Goal: Task Accomplishment & Management: Manage account settings

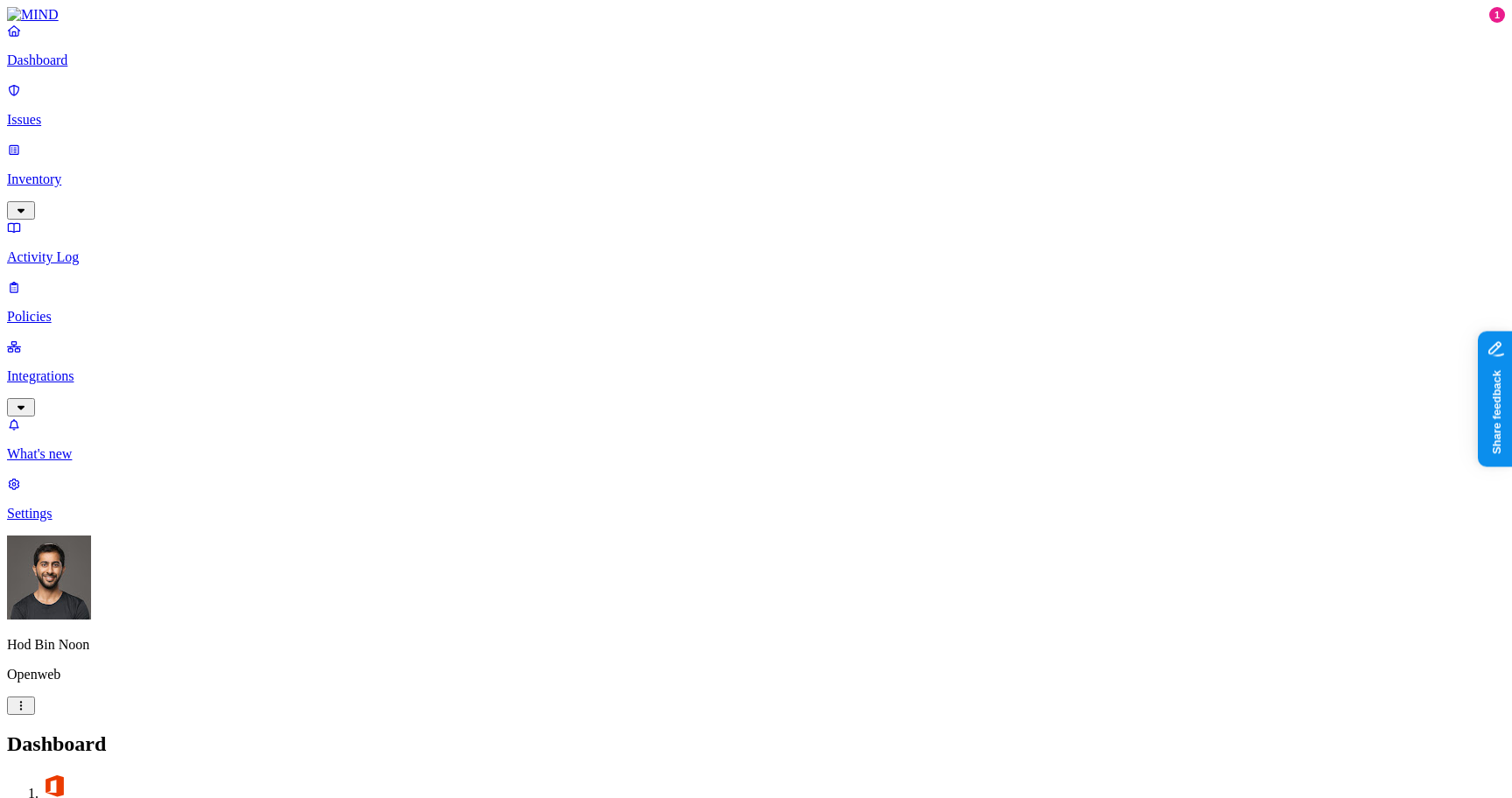
click at [97, 522] on p "Settings" at bounding box center [756, 513] width 1498 height 15
click at [159, 777] on html "Dashboard Issues Inventory Activity Log Policies Integrations What's new 1 Sett…" at bounding box center [756, 686] width 1512 height 1372
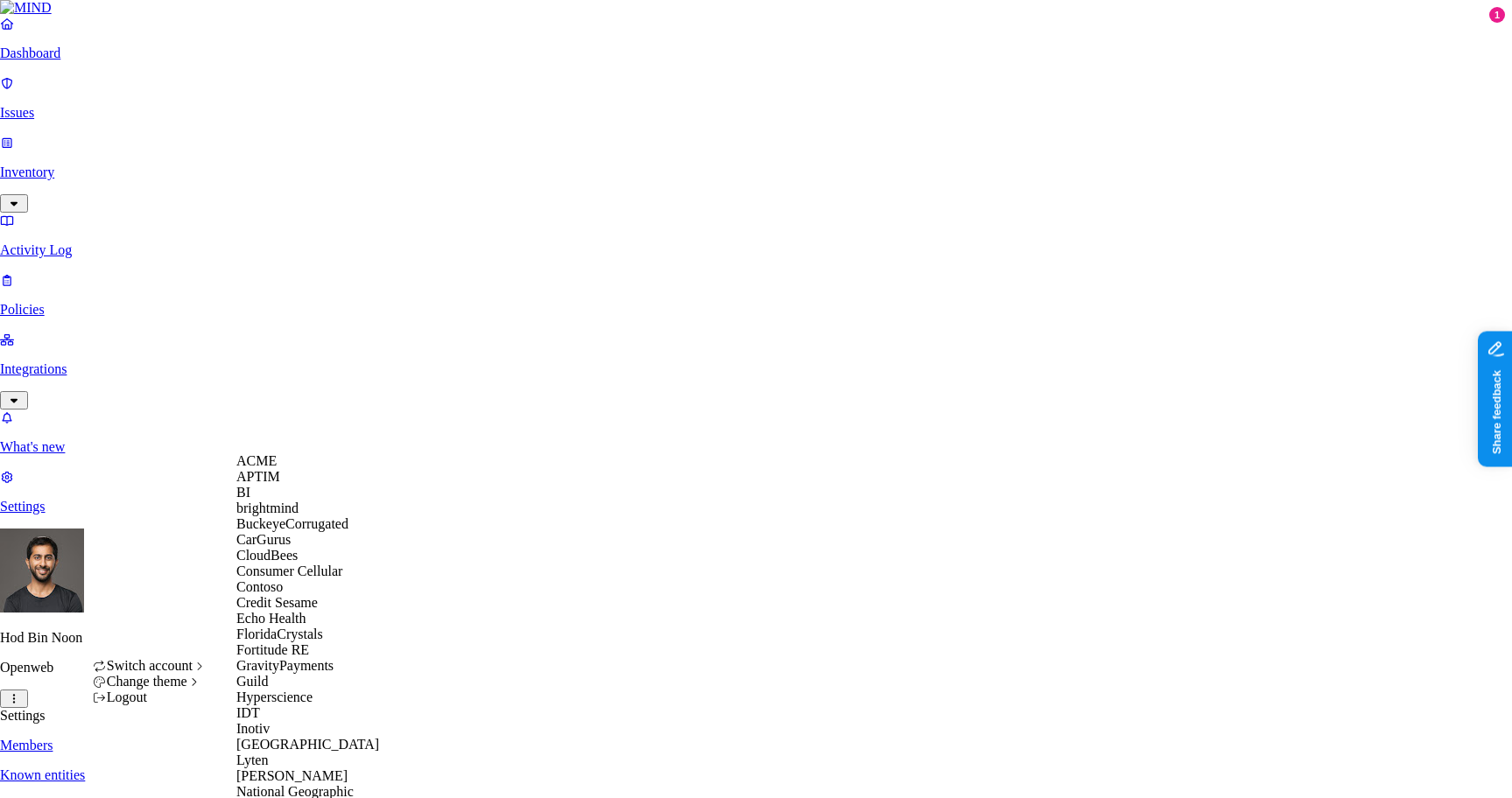
click at [276, 469] on span "ACME" at bounding box center [257, 460] width 41 height 14
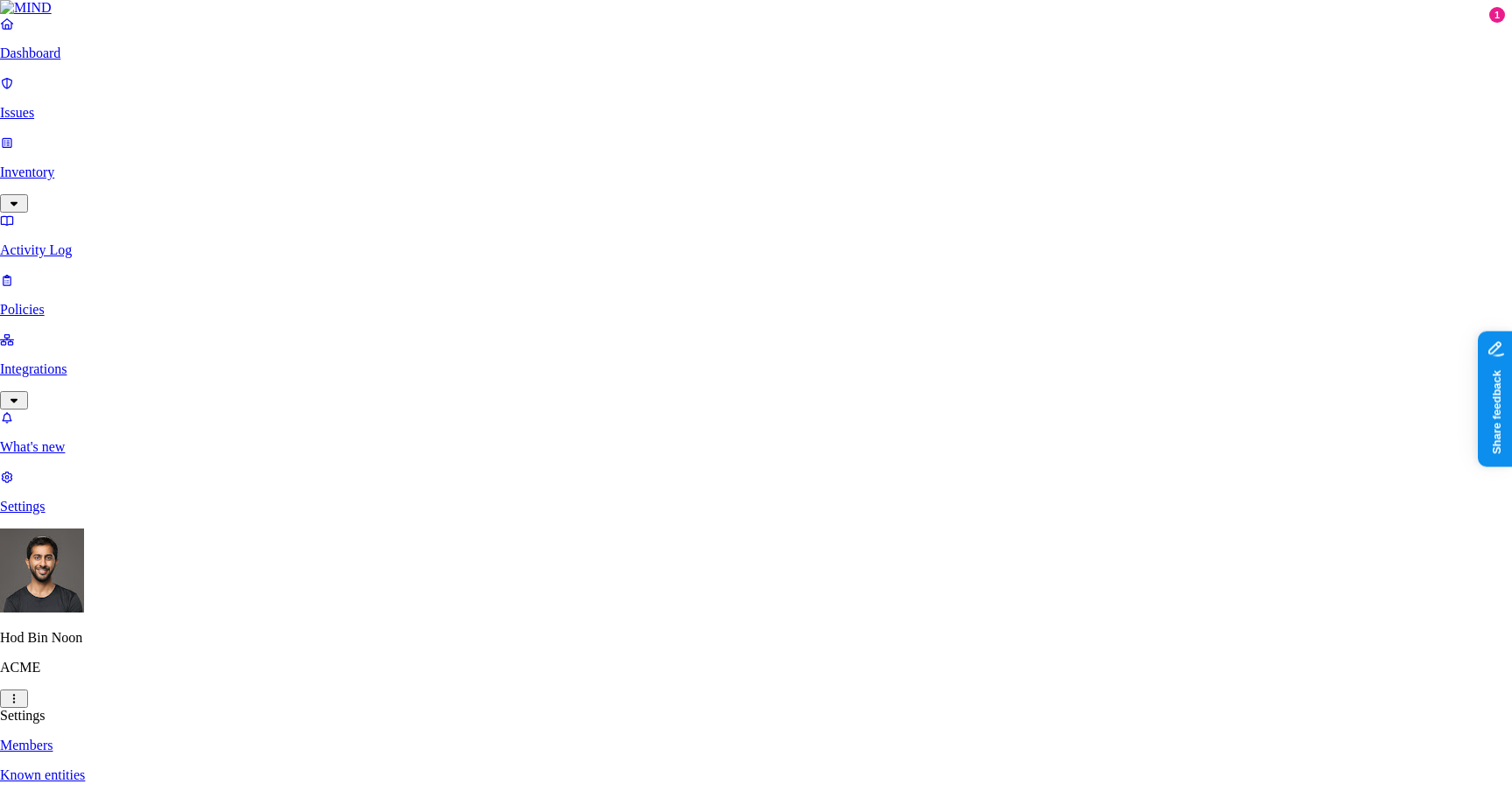
type input "hodbn-local"
select select "6 Months"
click at [643, 347] on div "6 Months" at bounding box center [612, 339] width 61 height 15
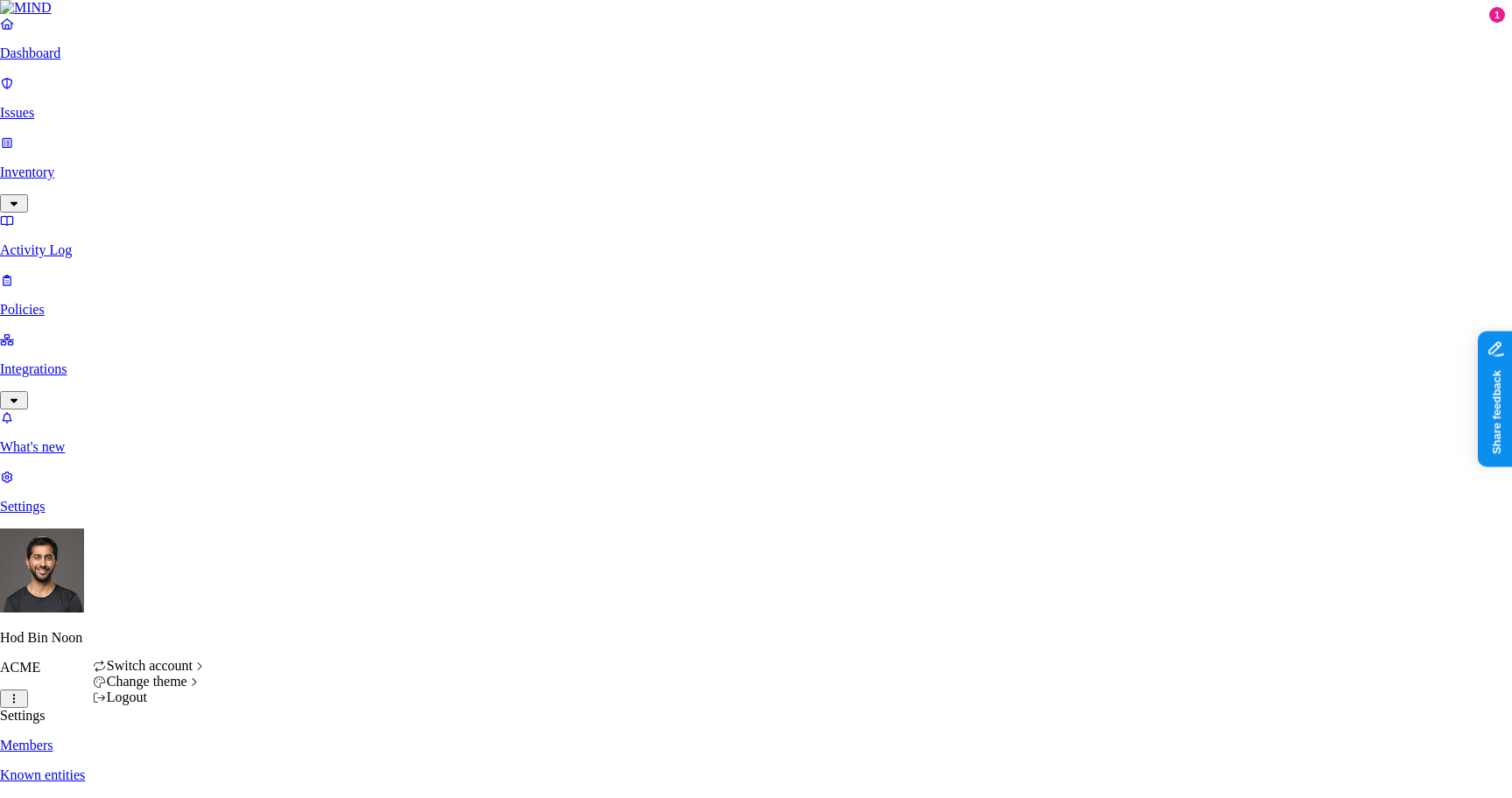
click at [180, 705] on div "Logout" at bounding box center [150, 697] width 115 height 15
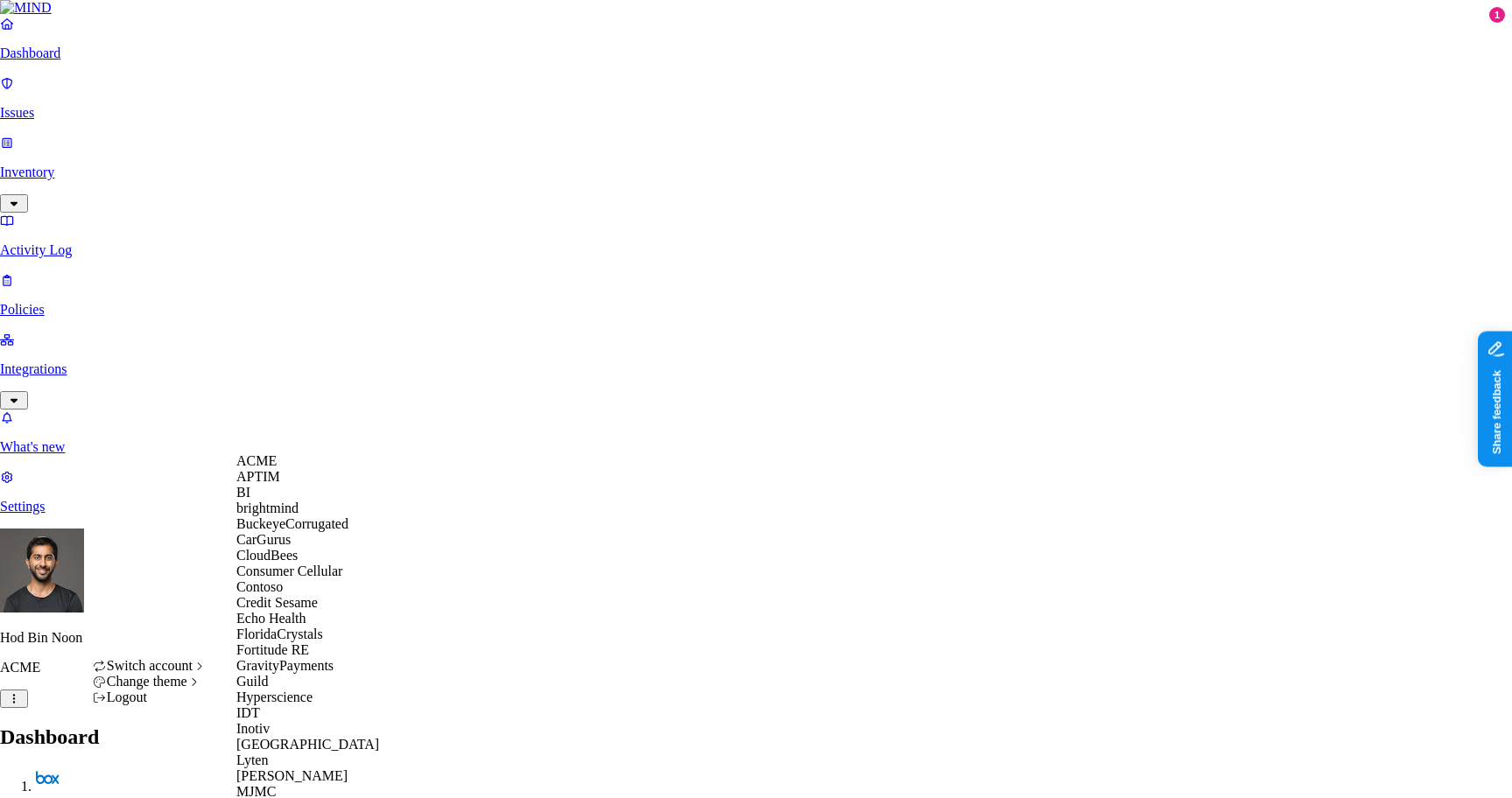
scroll to position [588, 0]
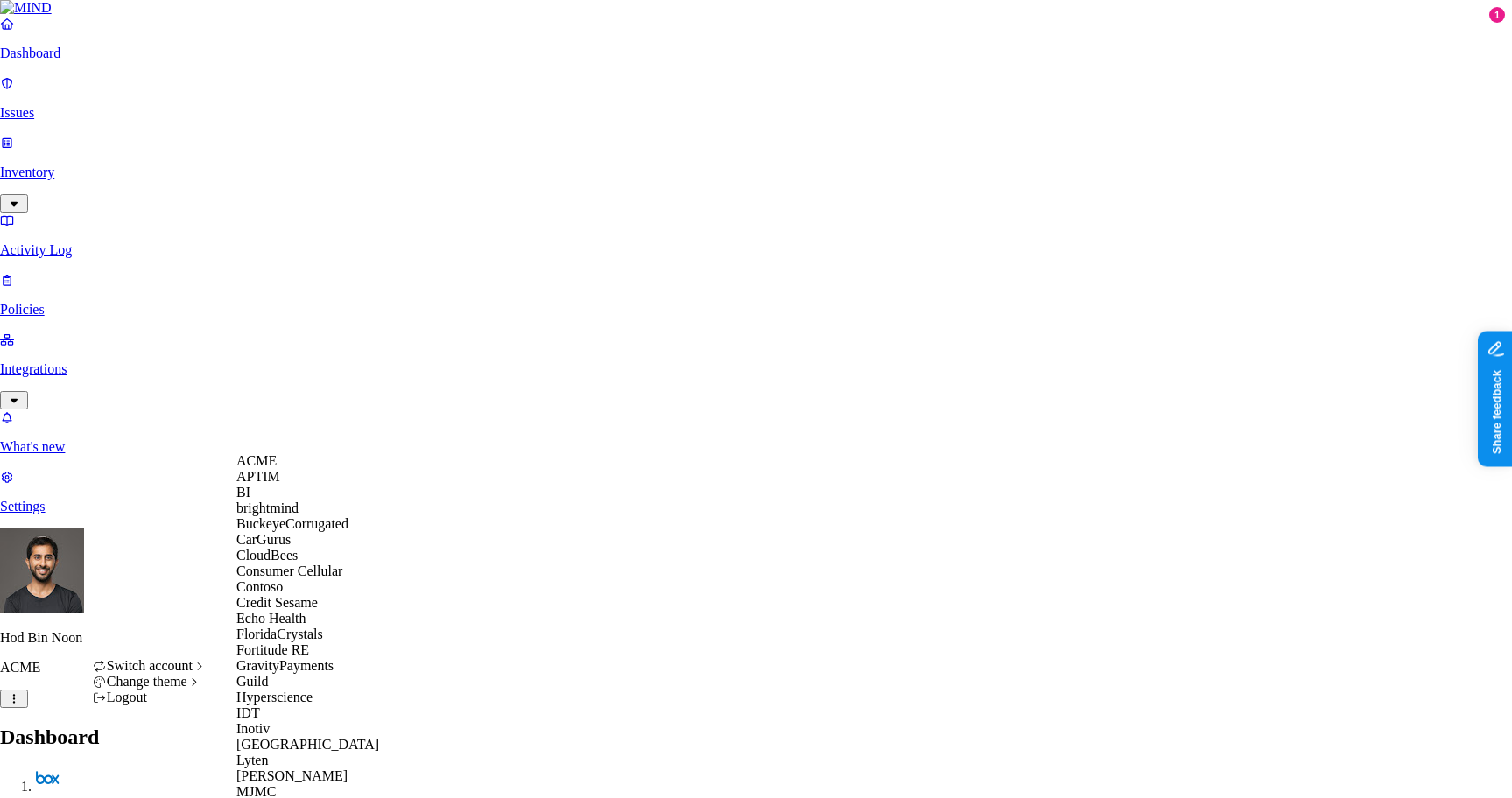
scroll to position [555, 0]
click at [289, 784] on div "MJMC" at bounding box center [322, 792] width 170 height 15
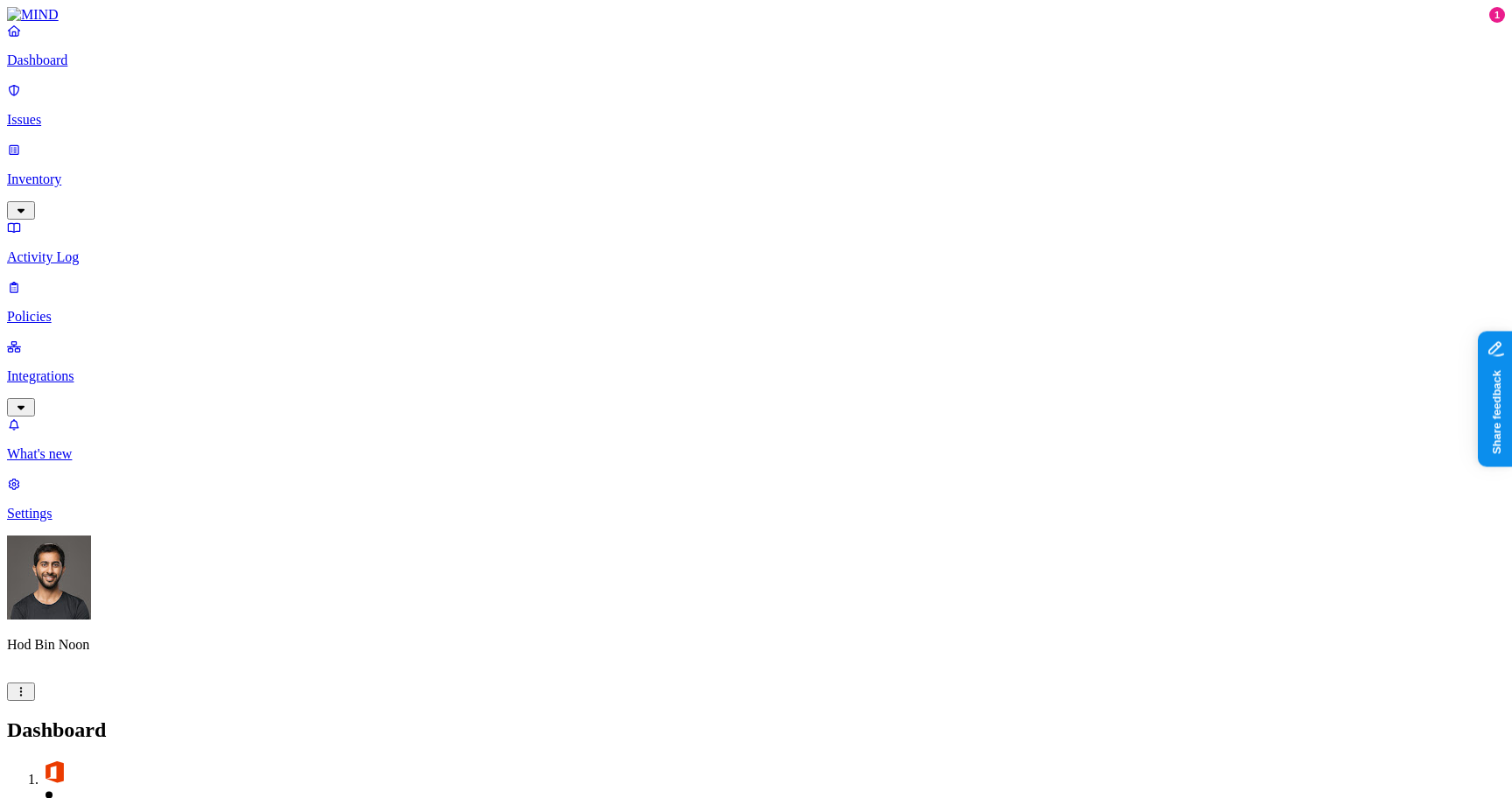
click at [105, 172] on p "Inventory" at bounding box center [756, 179] width 1498 height 15
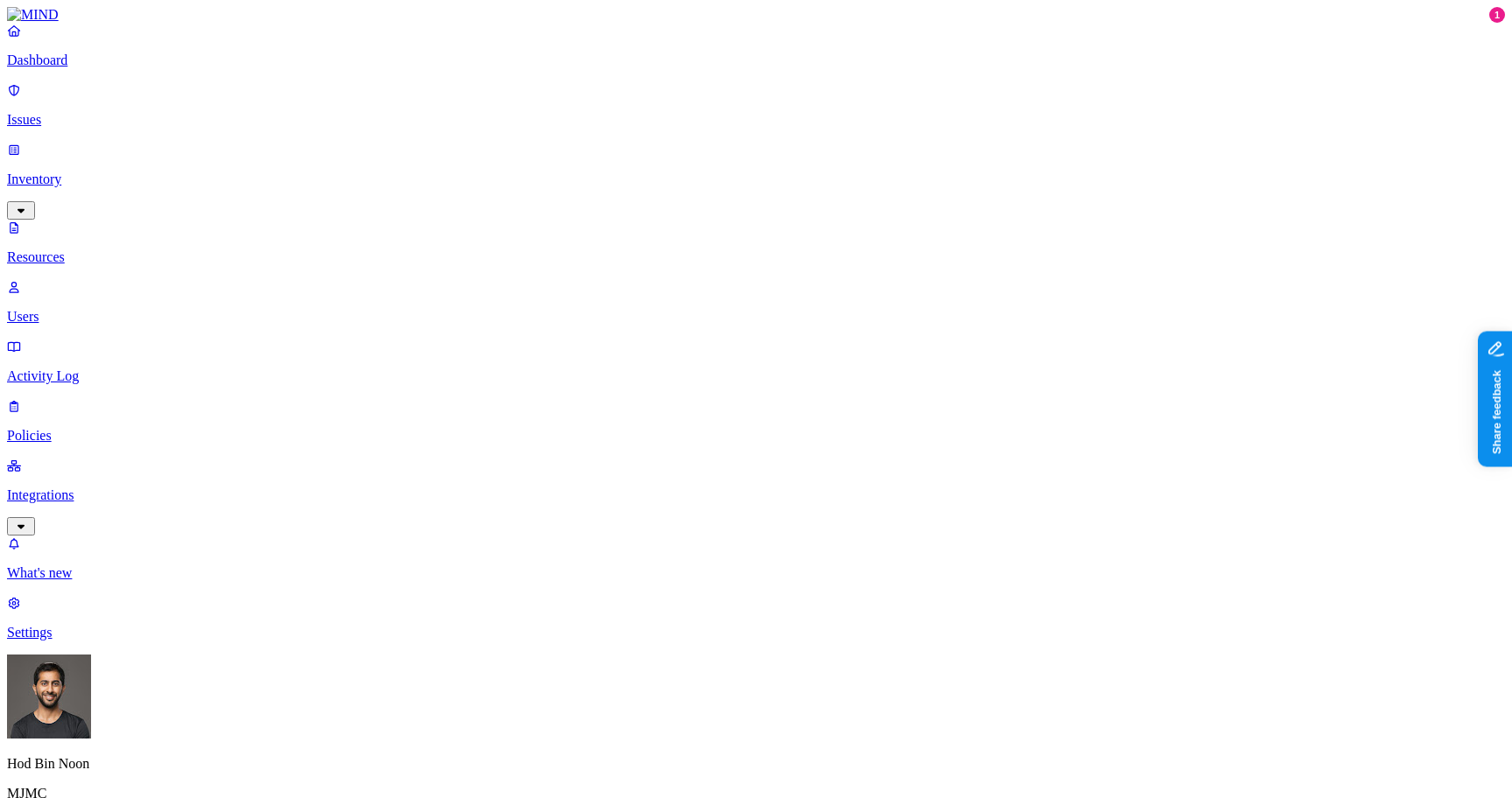
click at [50, 487] on p "Integrations" at bounding box center [756, 495] width 1498 height 15
click at [67, 172] on p "Inventory" at bounding box center [756, 179] width 1498 height 15
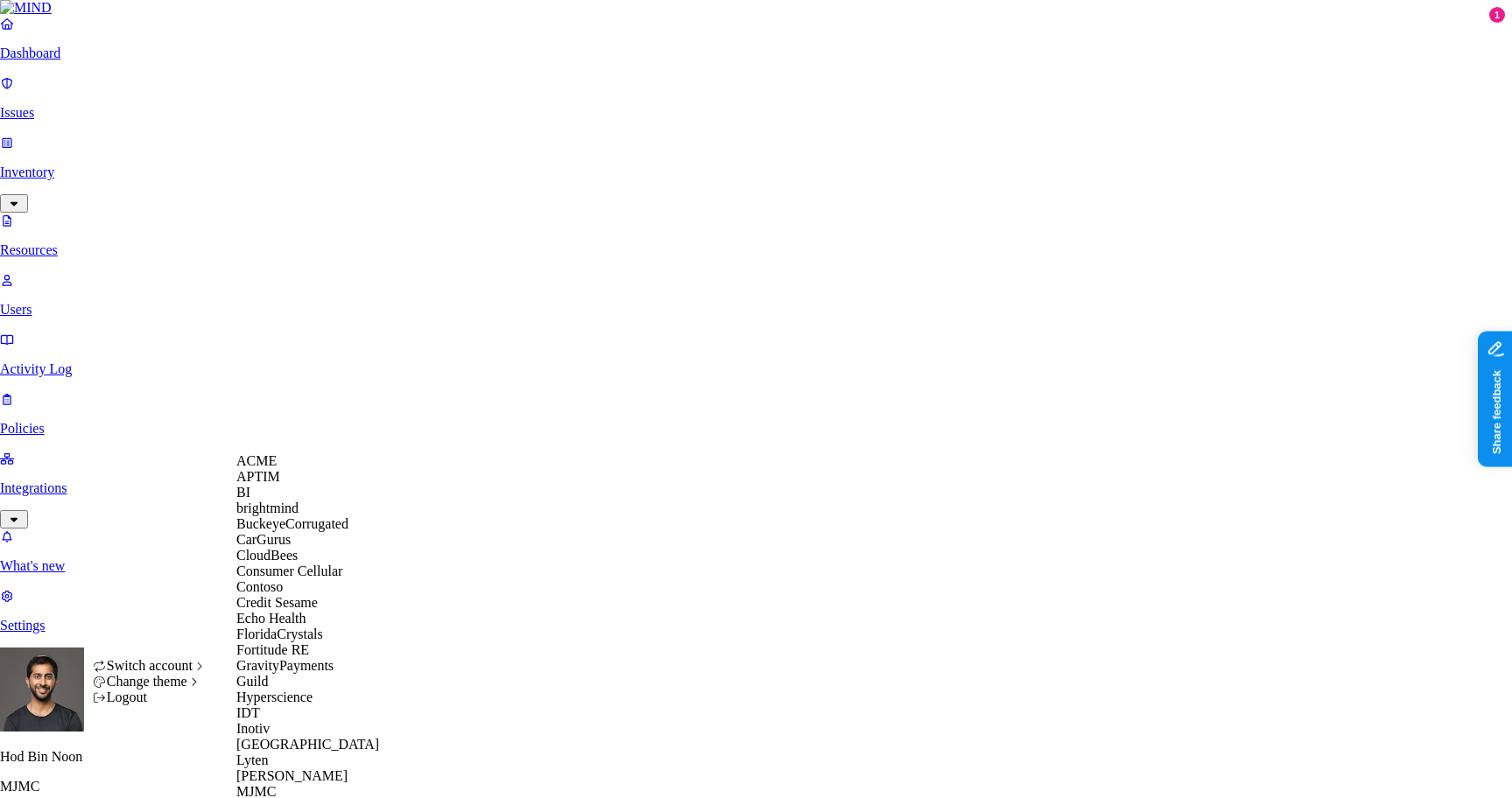
scroll to position [246, 0]
click at [293, 658] on span "GravityPayments" at bounding box center [285, 665] width 98 height 14
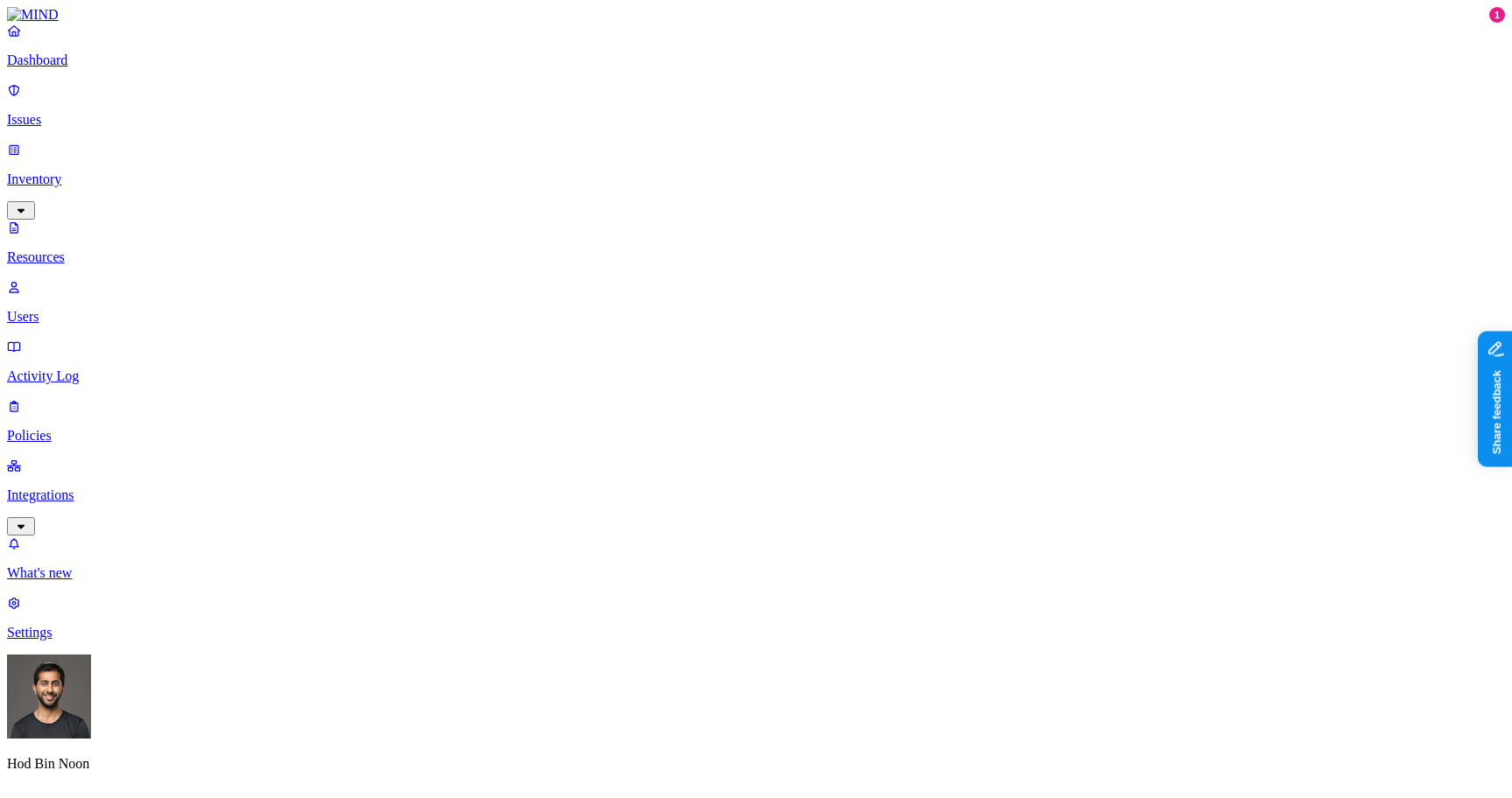
click at [118, 487] on p "Integrations" at bounding box center [756, 495] width 1498 height 15
click at [81, 172] on p "Inventory" at bounding box center [756, 179] width 1498 height 15
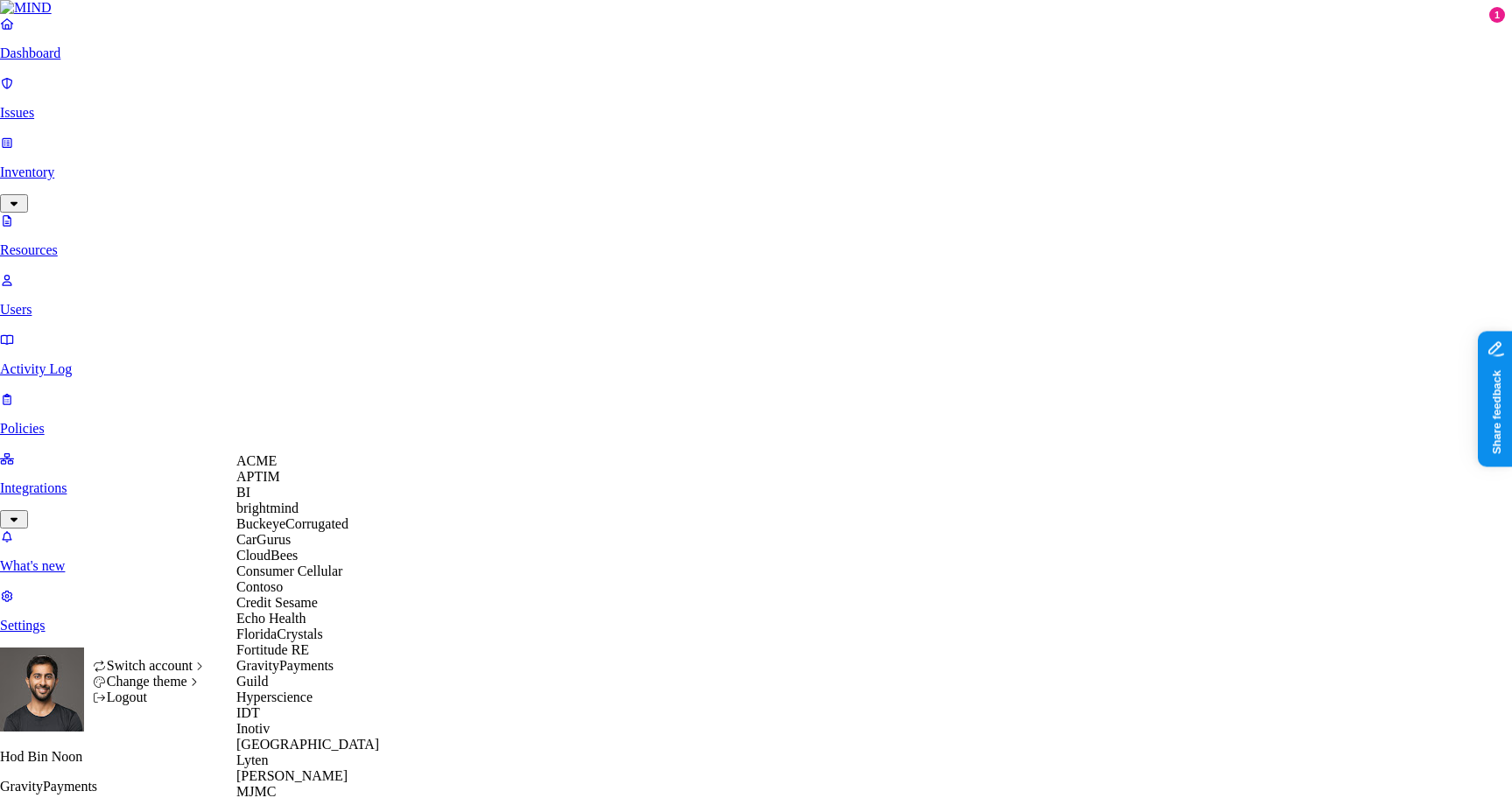
scroll to position [327, 0]
click at [295, 690] on span "Hyperscience" at bounding box center [275, 697] width 76 height 14
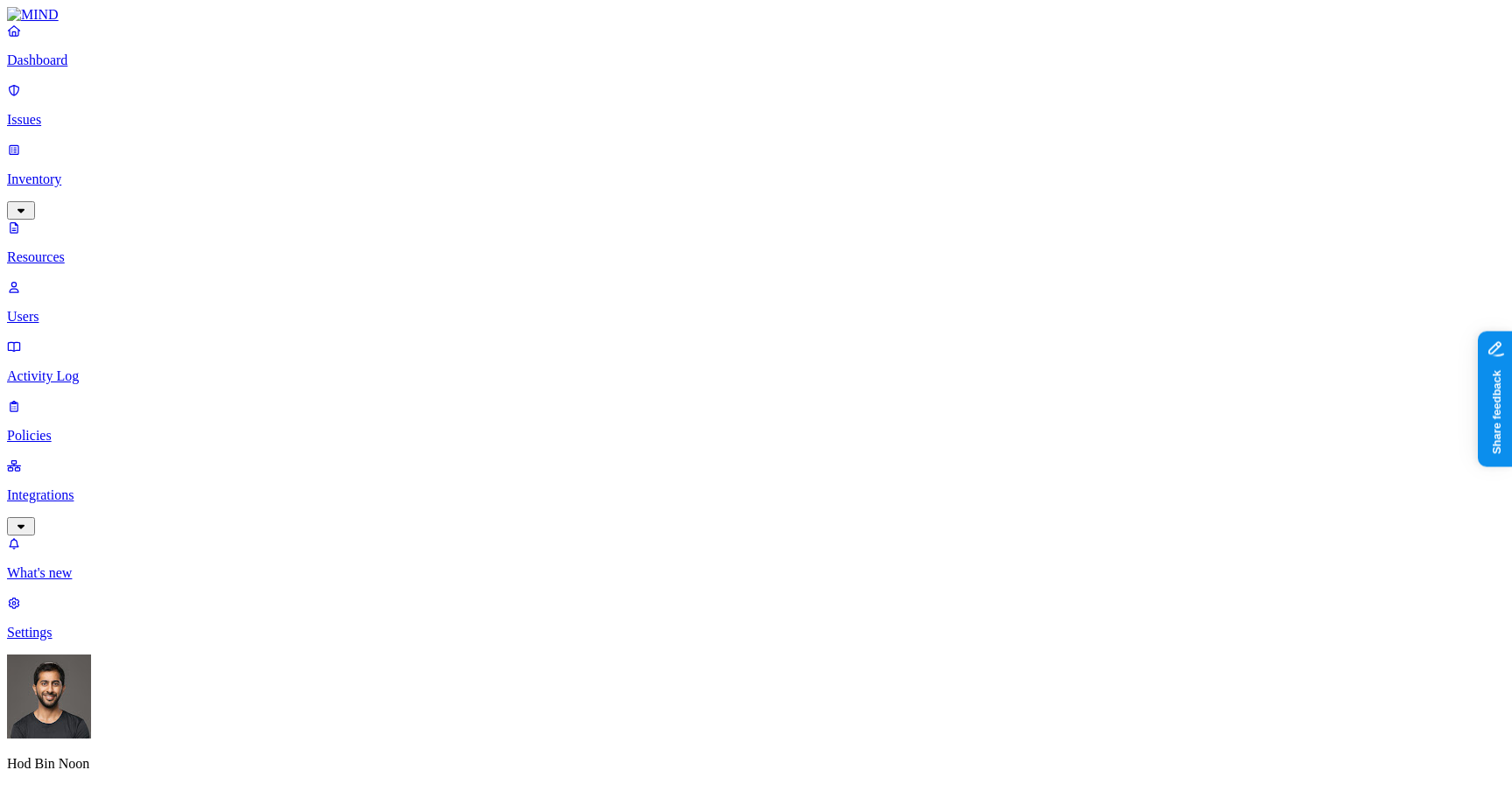
click at [132, 428] on p "Policies" at bounding box center [756, 435] width 1498 height 15
